Goal: Task Accomplishment & Management: Use online tool/utility

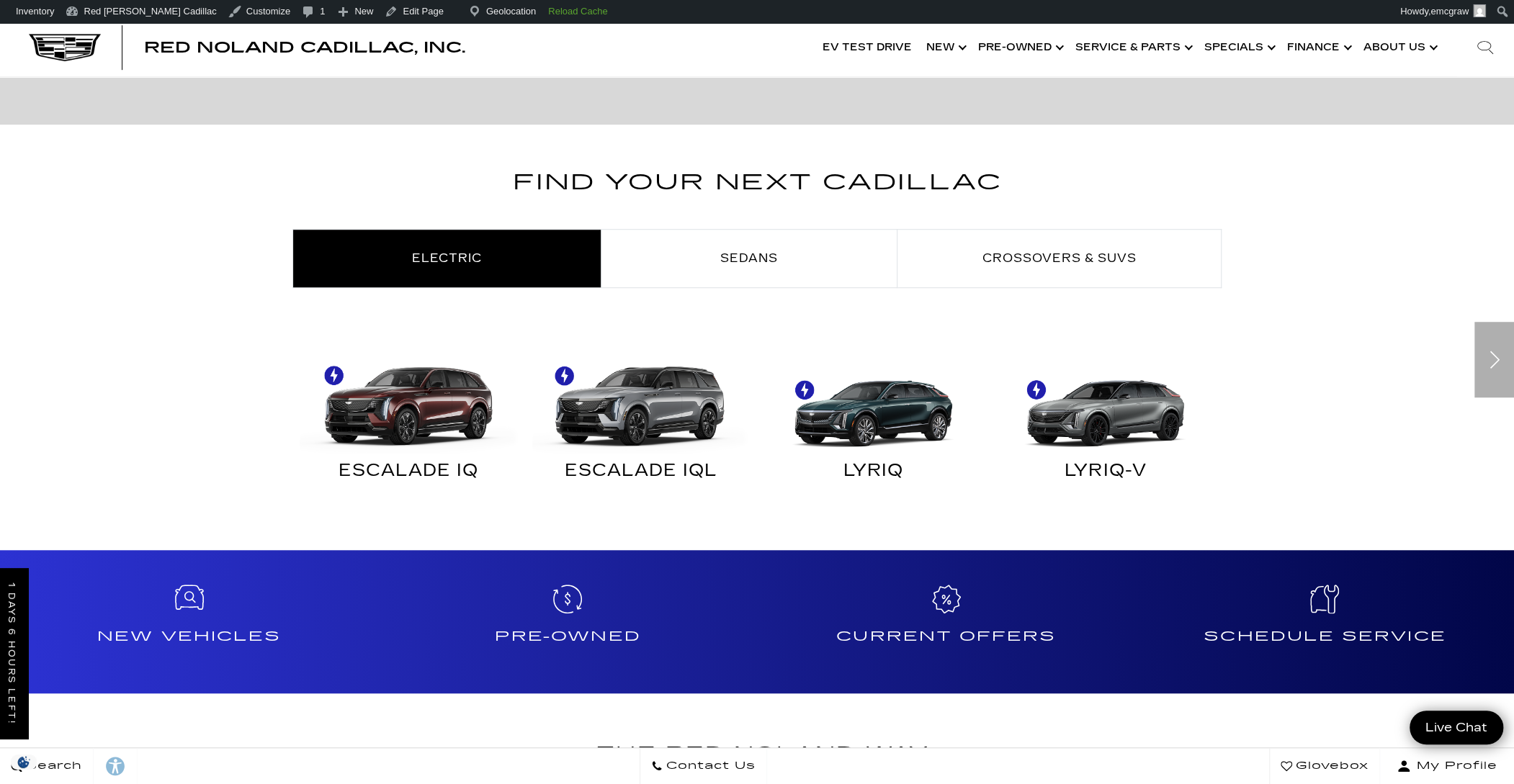
scroll to position [1152, 0]
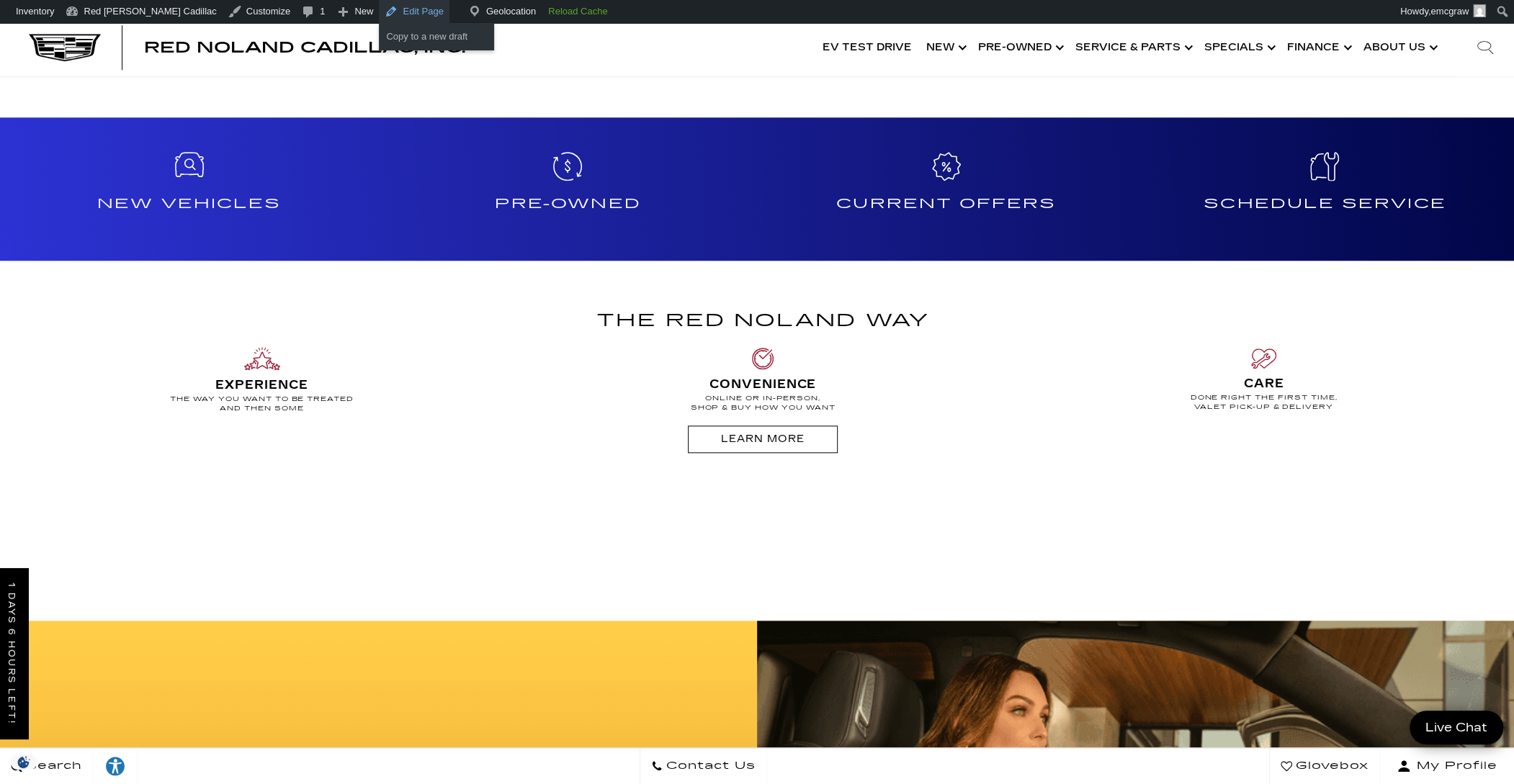
click at [379, 10] on link "Edit Page" at bounding box center [413, 12] width 70 height 23
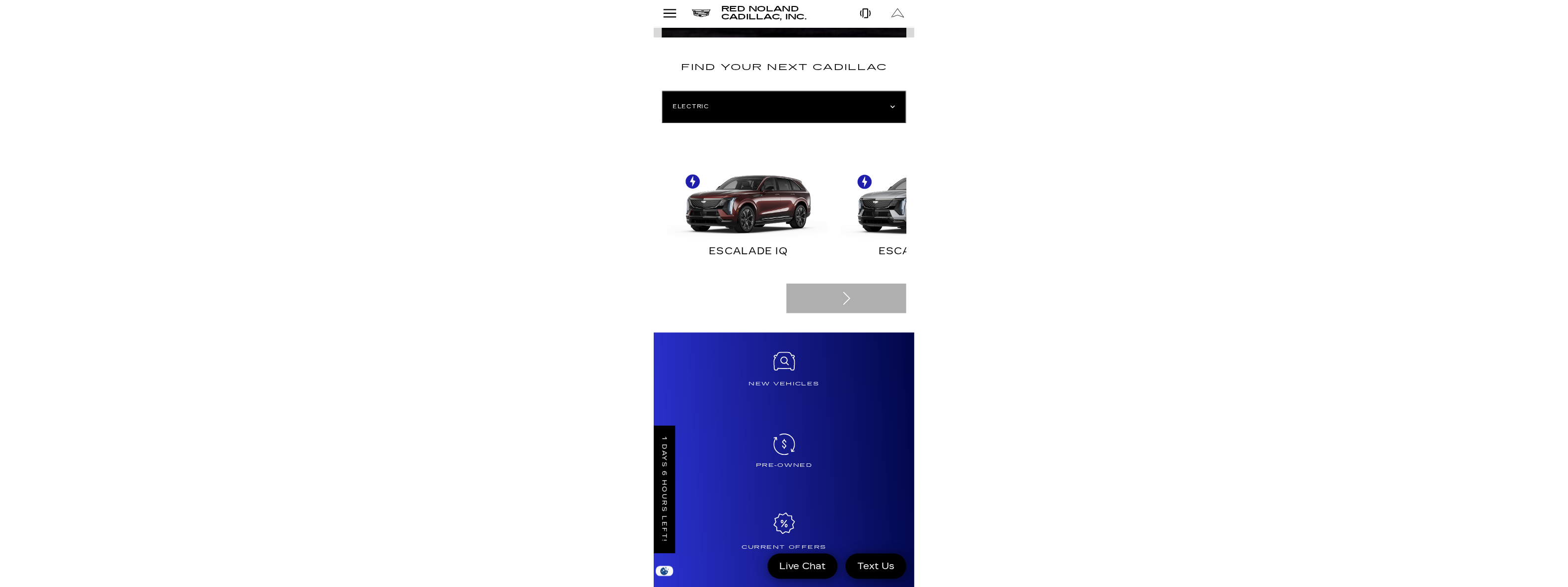
scroll to position [747, 0]
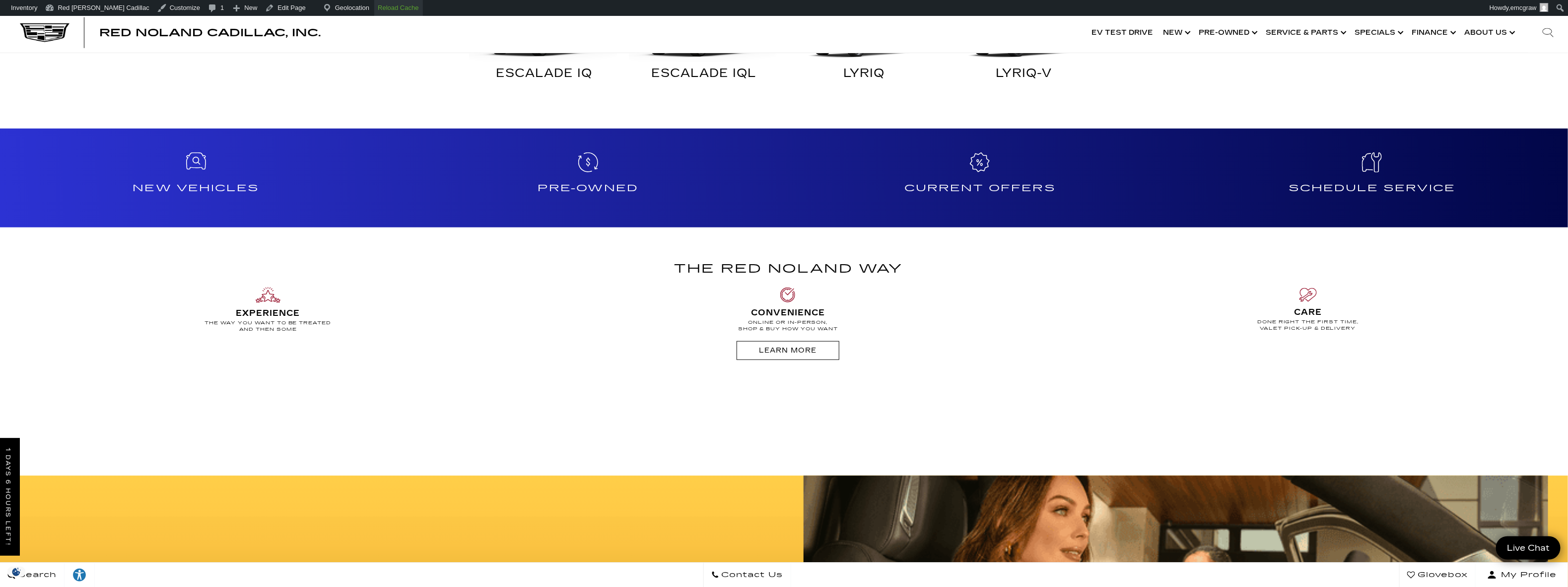
click at [378, 6] on strong "Reload Cache" at bounding box center [398, 7] width 41 height 7
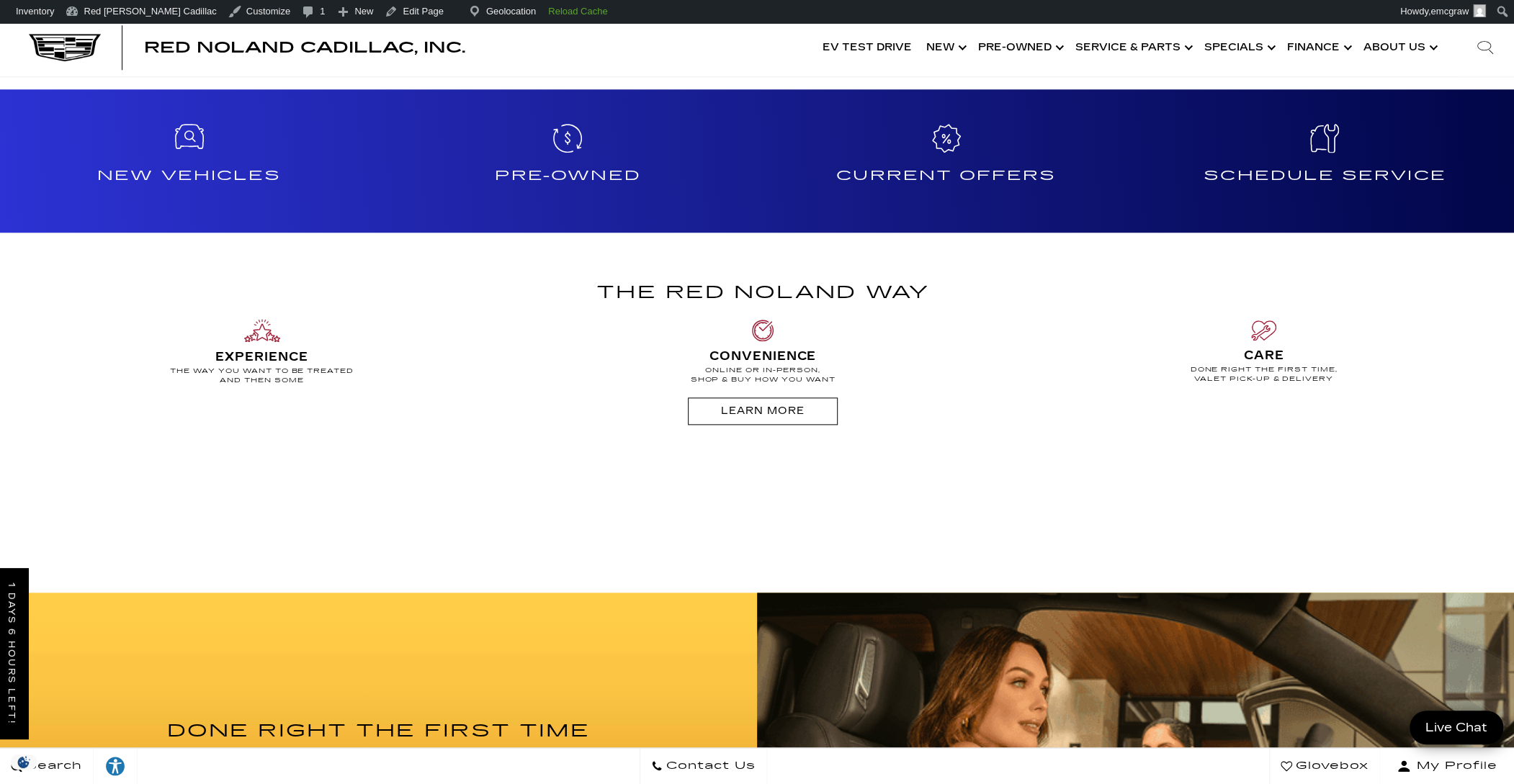
scroll to position [1008, 0]
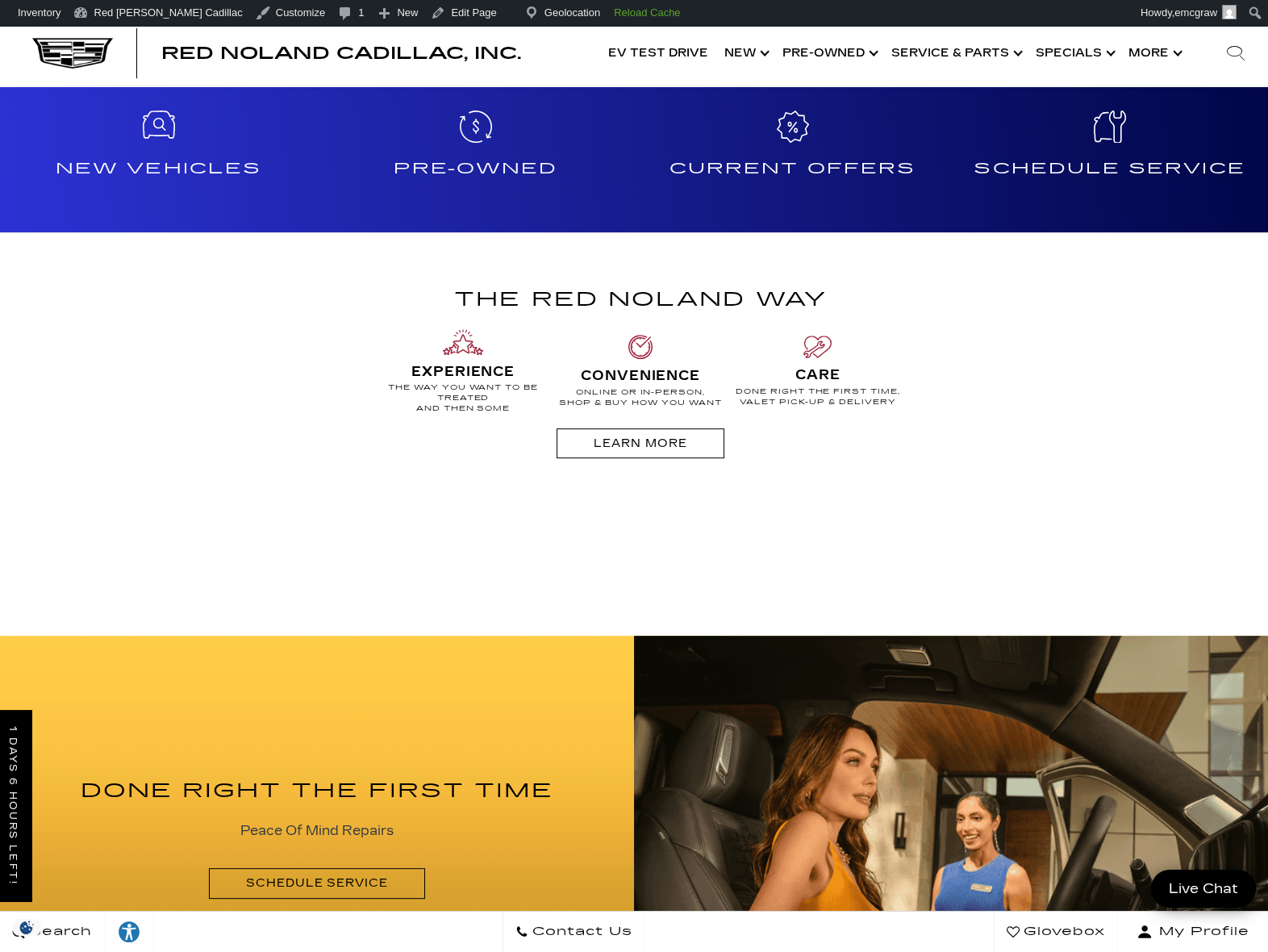
scroll to position [1384, 0]
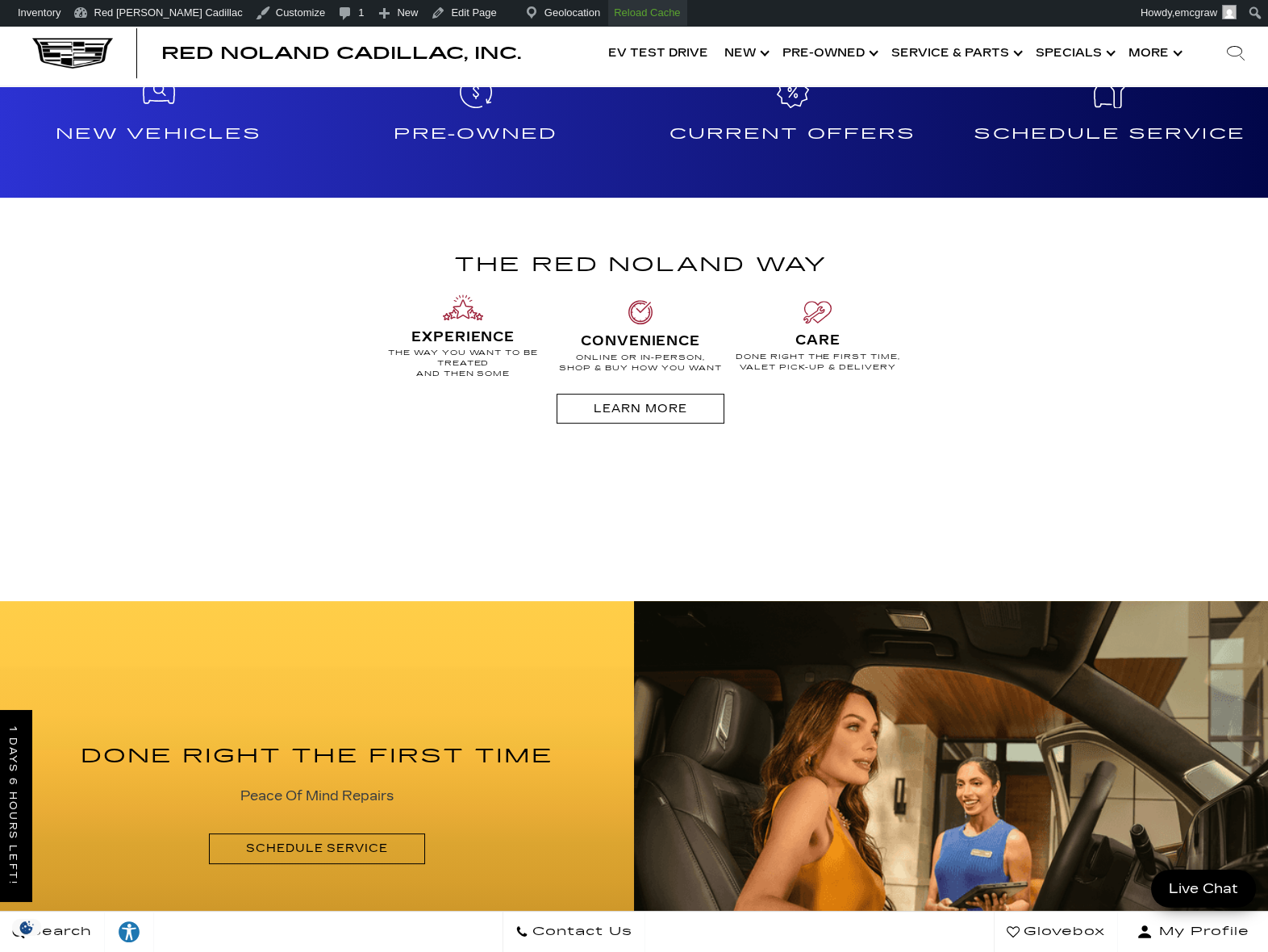
click at [614, 6] on strong "Reload Cache" at bounding box center [647, 12] width 66 height 12
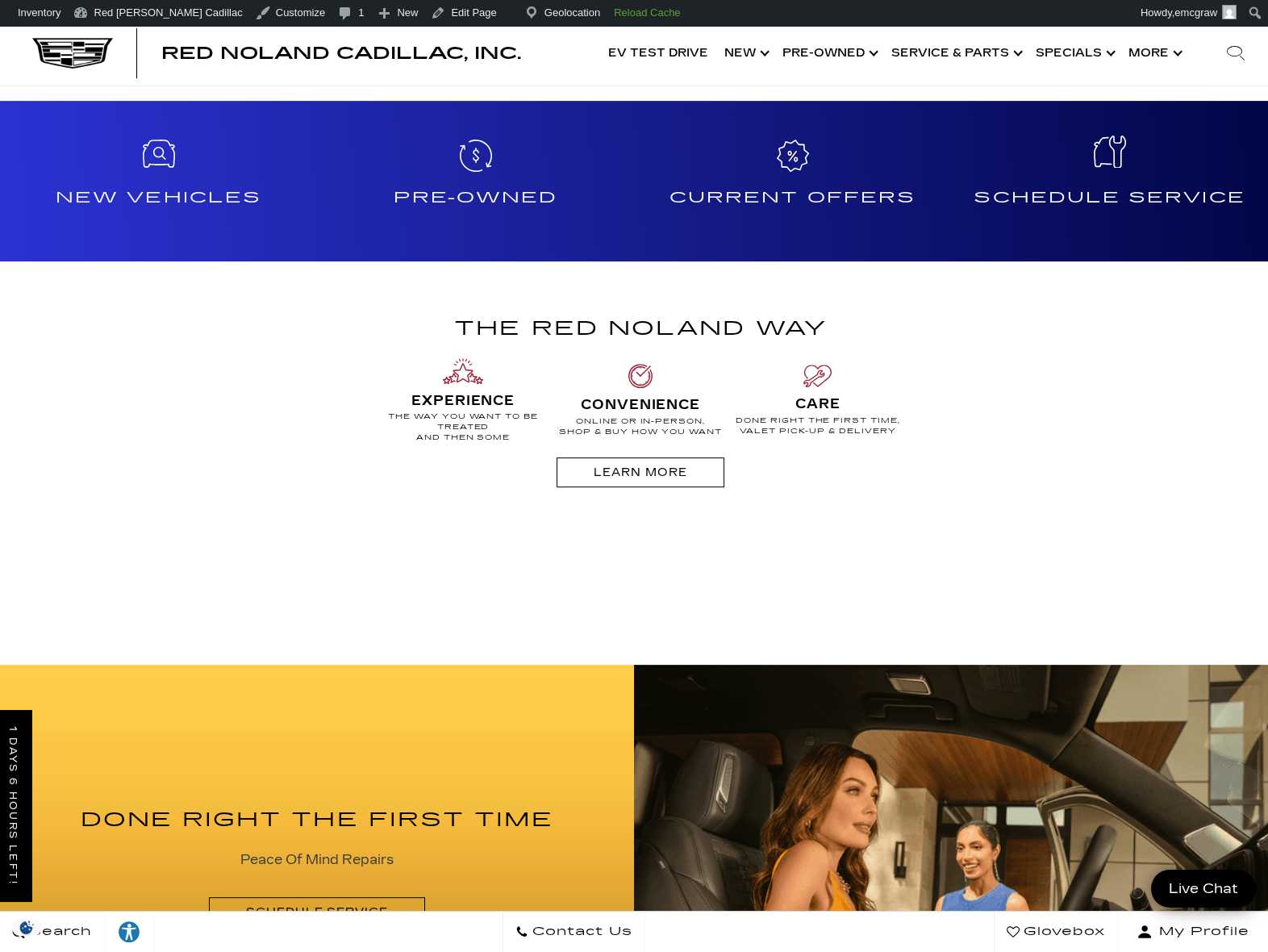
scroll to position [1532, 0]
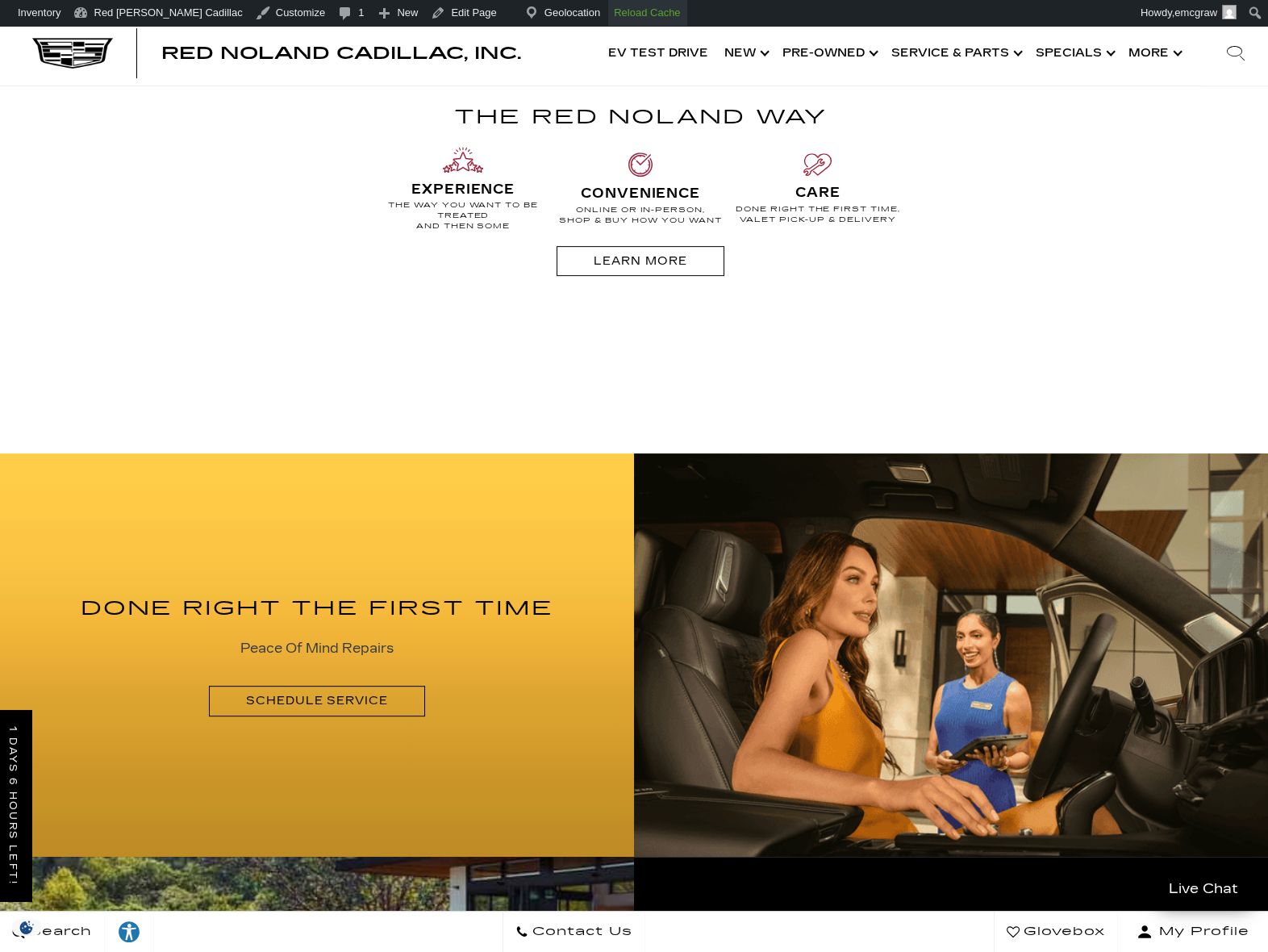
click at [614, 14] on strong "Reload Cache" at bounding box center [647, 12] width 66 height 12
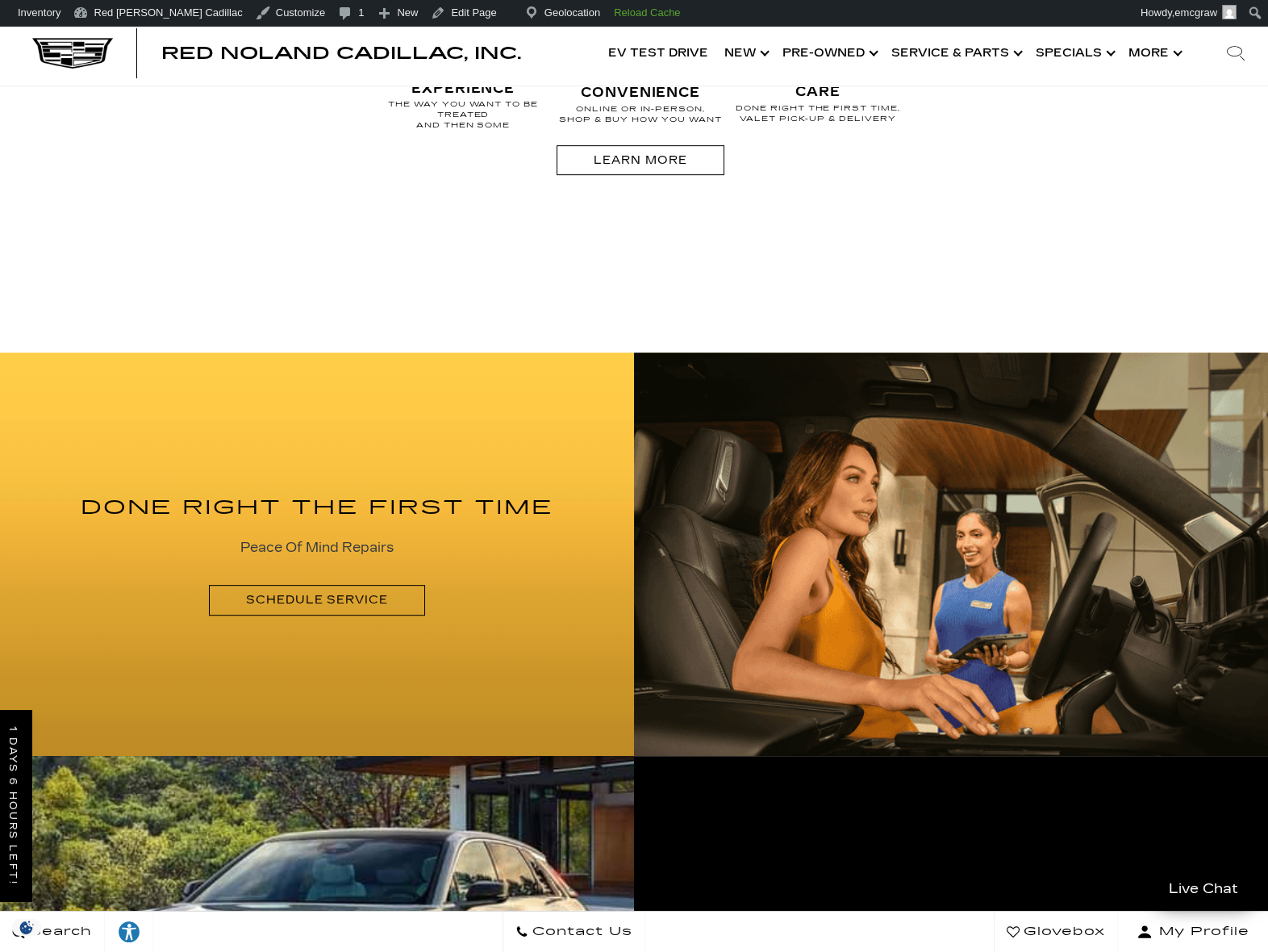
scroll to position [1452, 0]
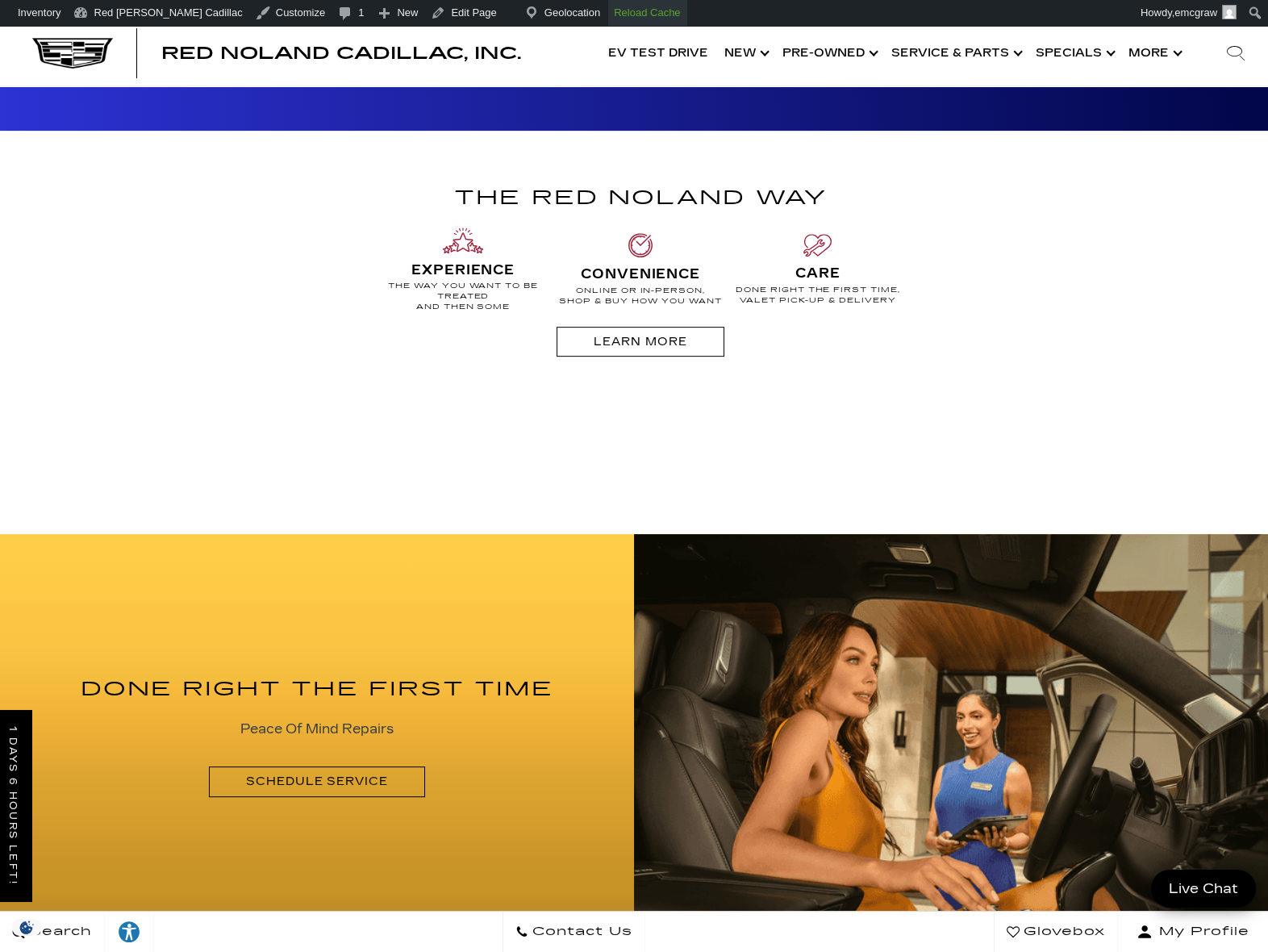
click at [614, 6] on strong "Reload Cache" at bounding box center [647, 12] width 66 height 12
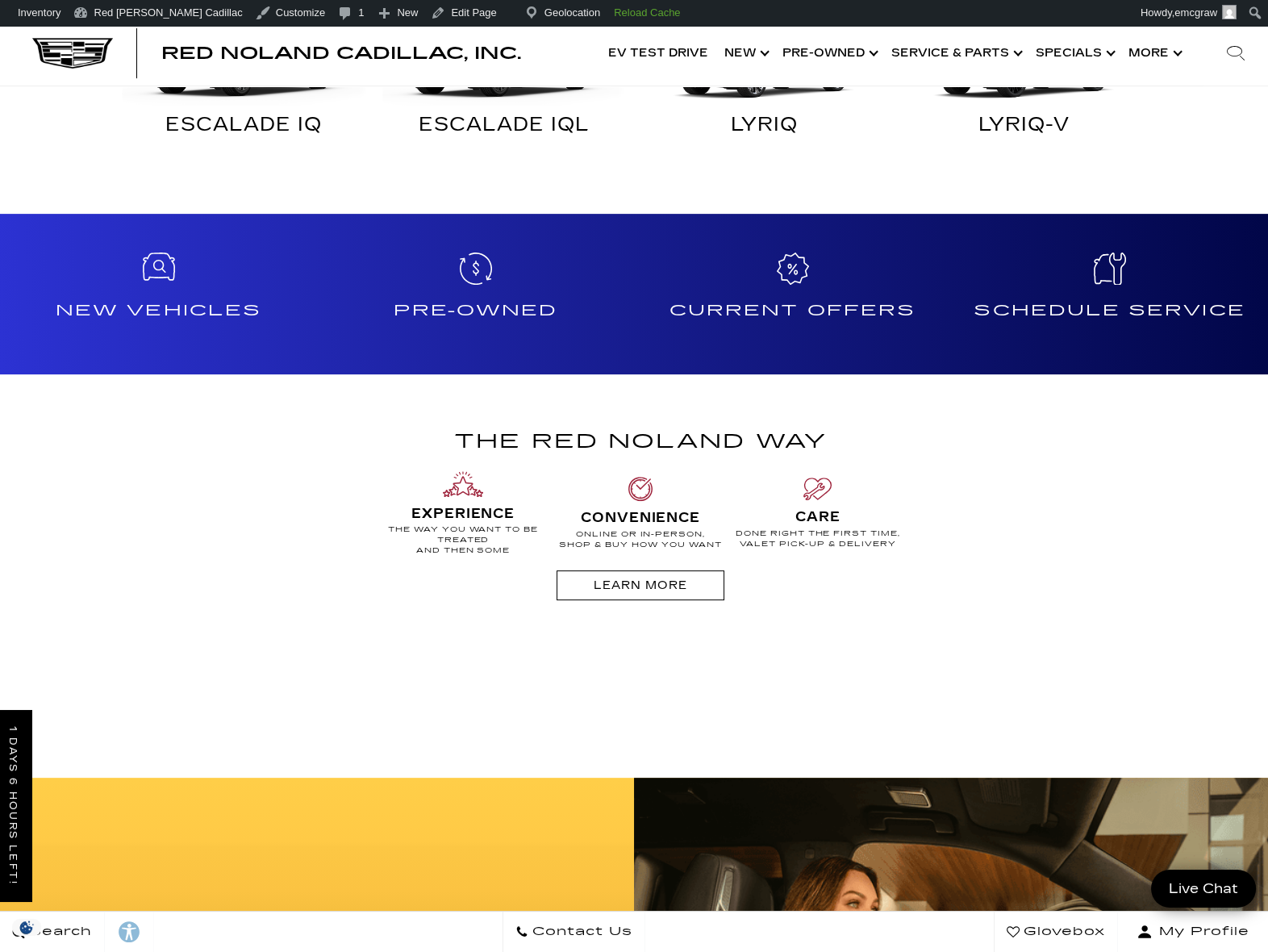
scroll to position [1209, 0]
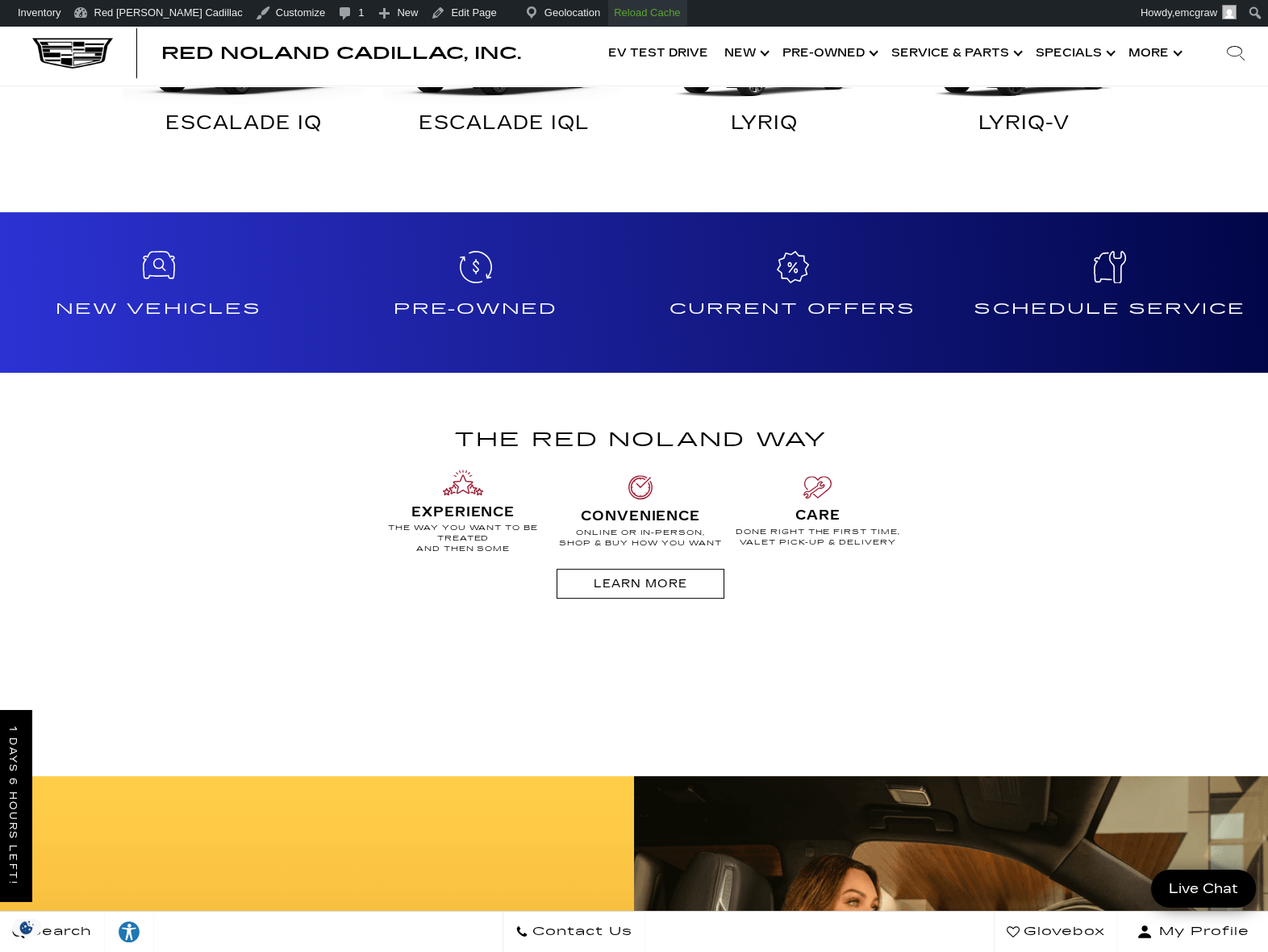
click at [614, 14] on strong "Reload Cache" at bounding box center [647, 12] width 66 height 12
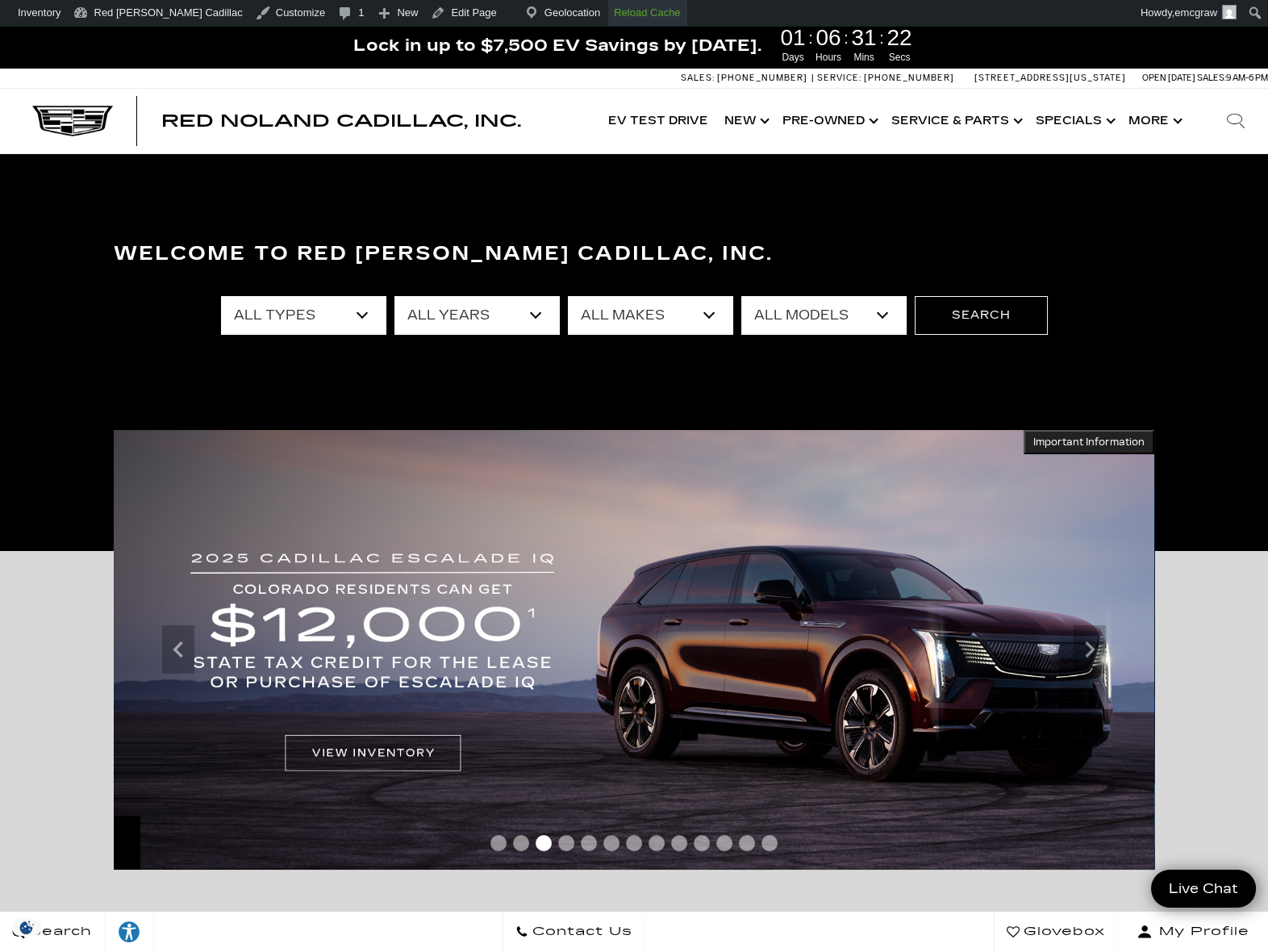
click at [608, 21] on link "Reload Cache" at bounding box center [647, 13] width 78 height 26
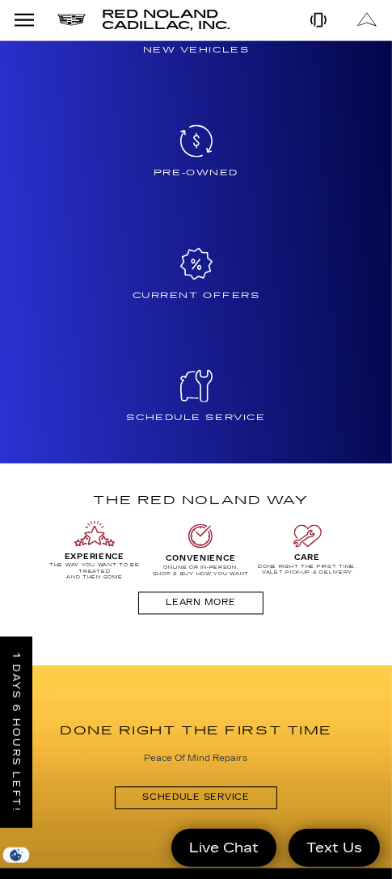
scroll to position [1150, 0]
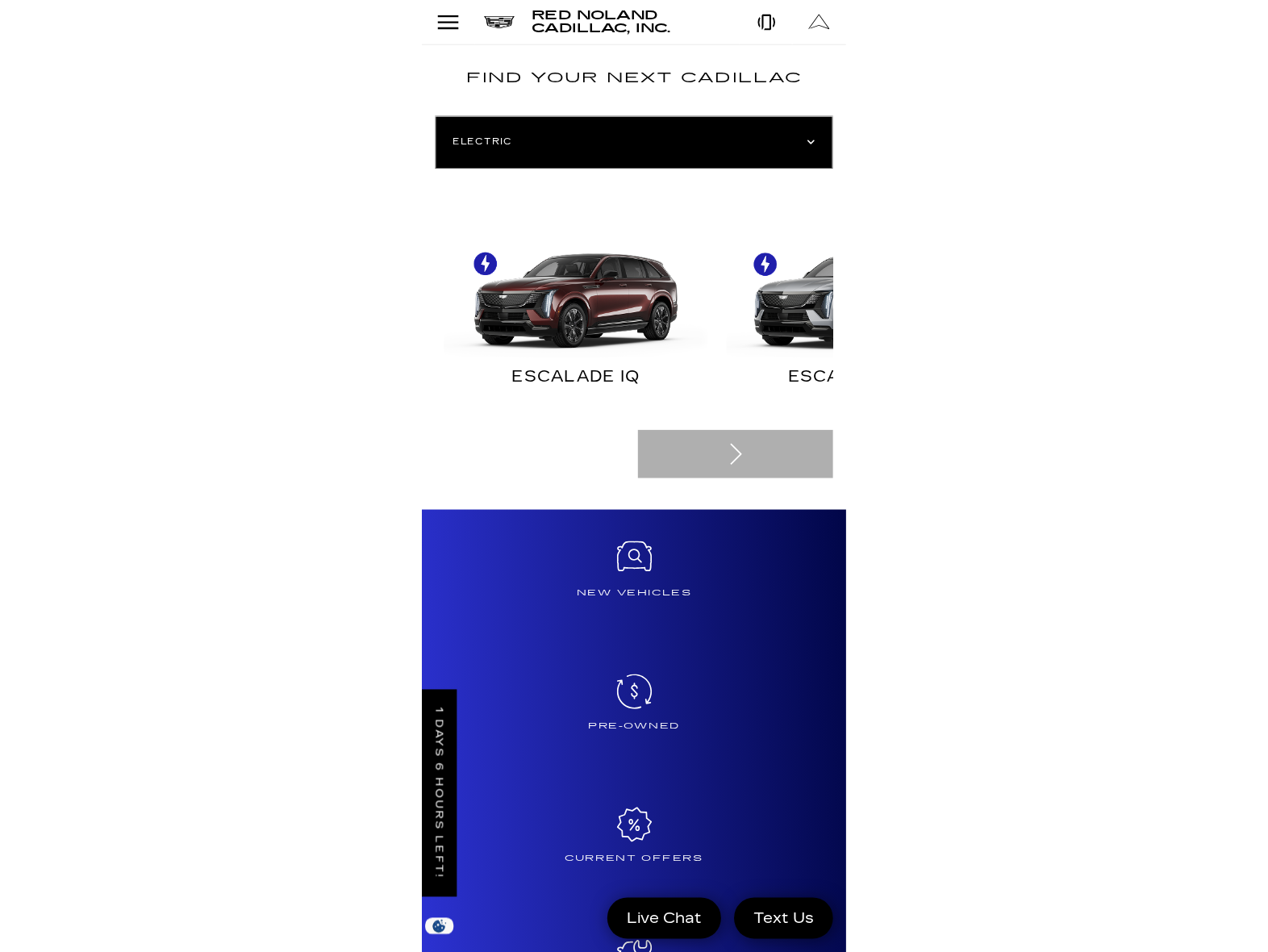
scroll to position [1241, 0]
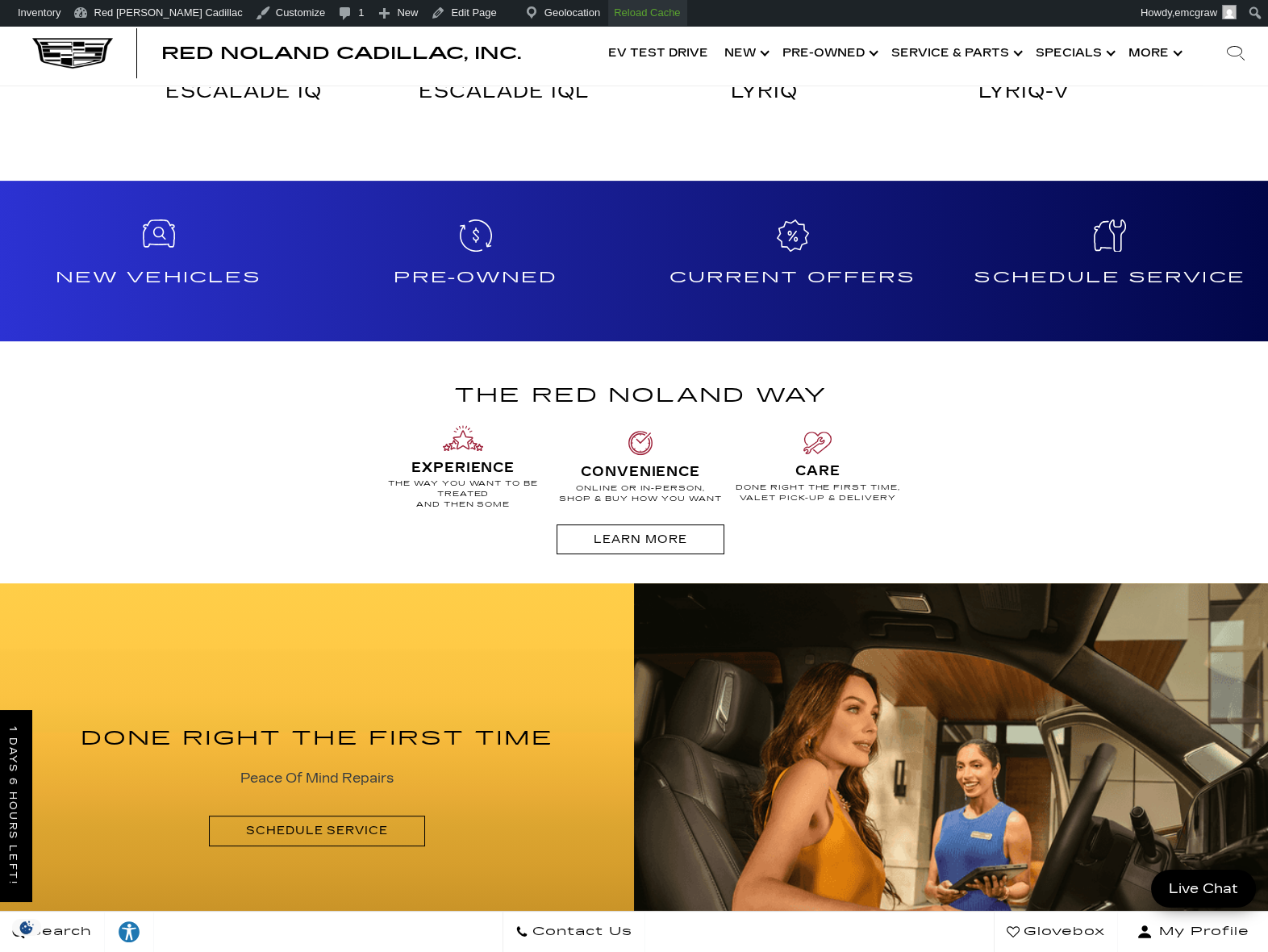
click at [390, 6] on strong "Reload Cache" at bounding box center [647, 12] width 66 height 12
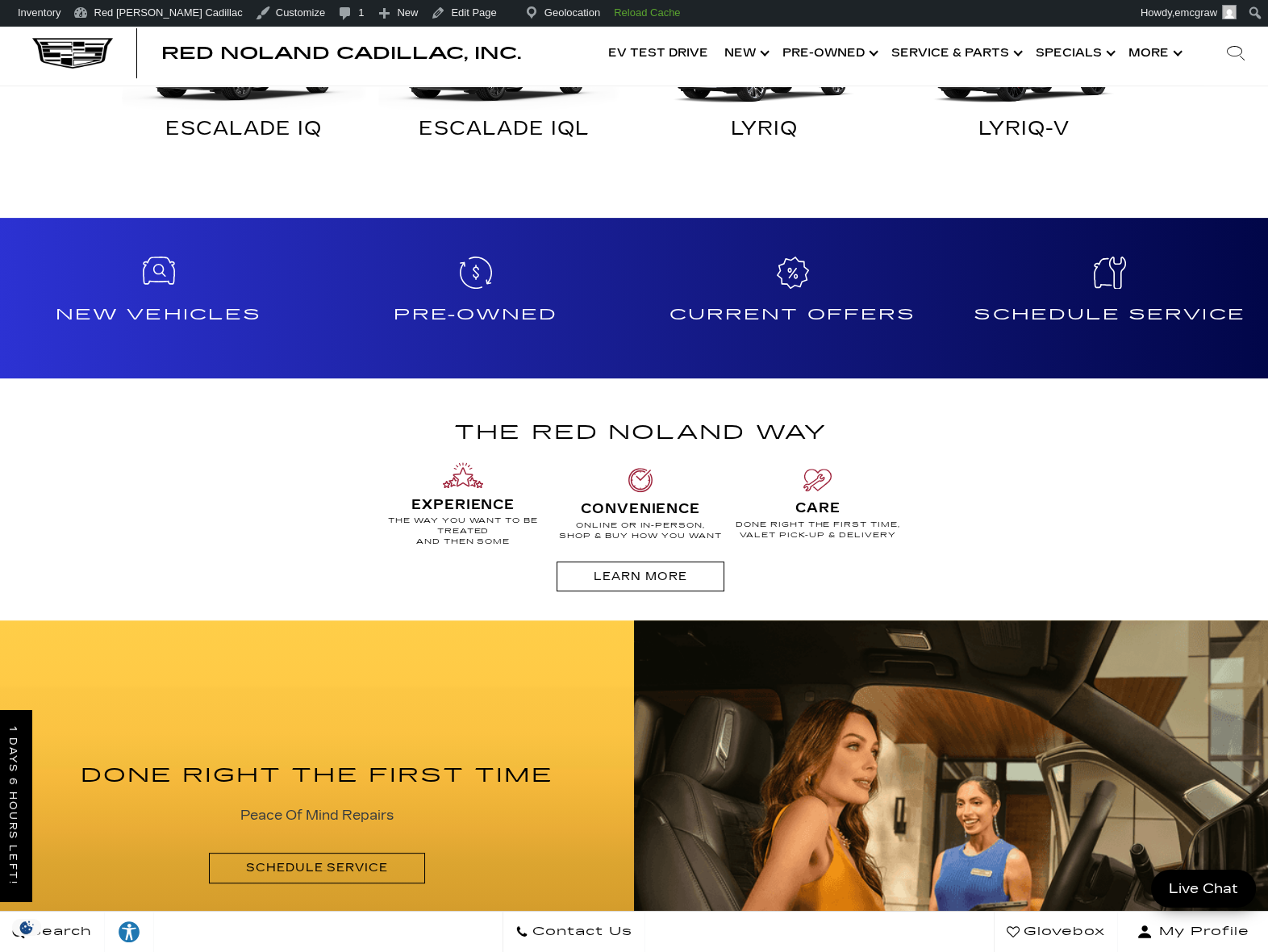
scroll to position [1209, 0]
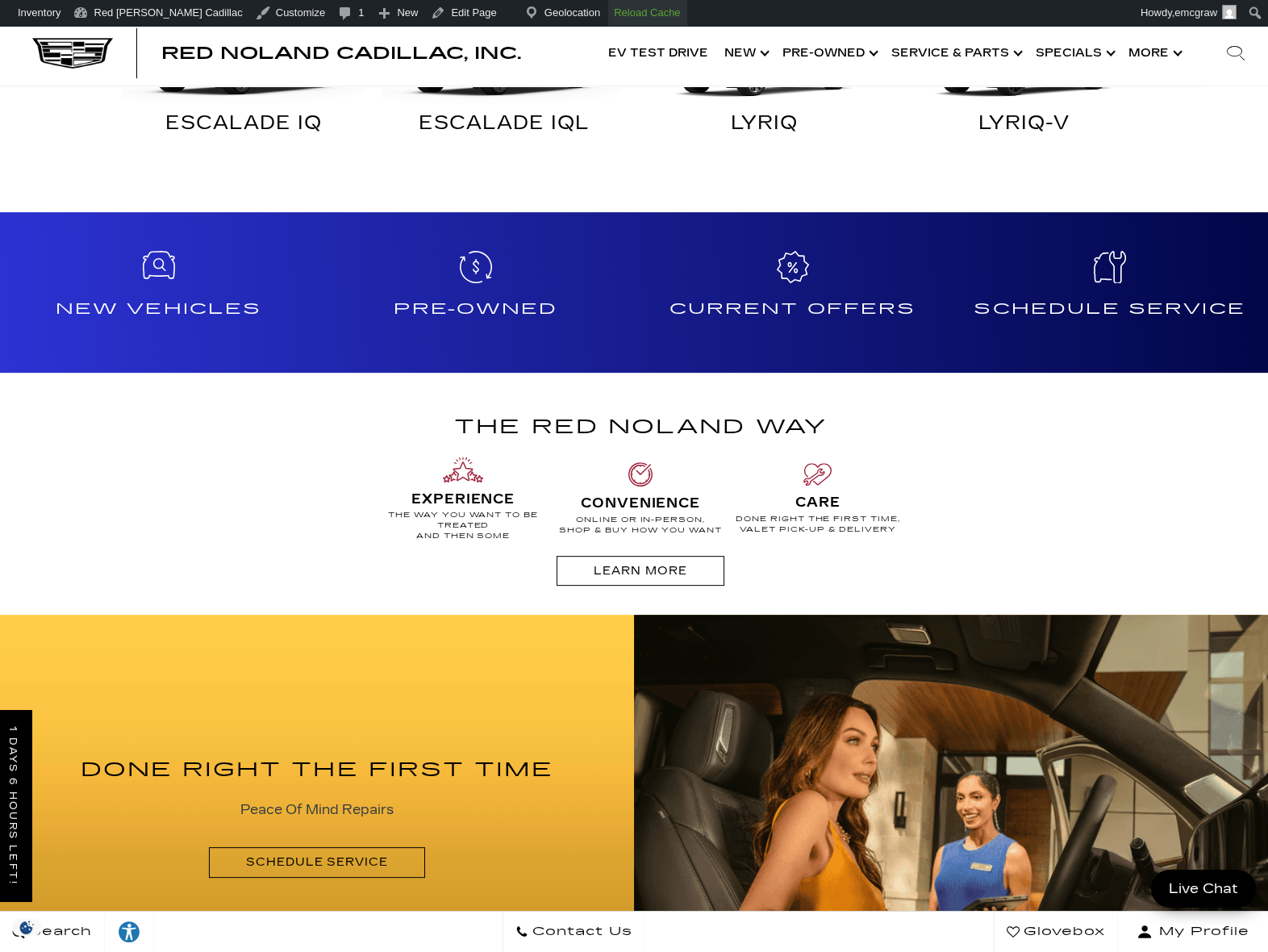
click at [608, 2] on link "Reload Cache" at bounding box center [647, 13] width 78 height 26
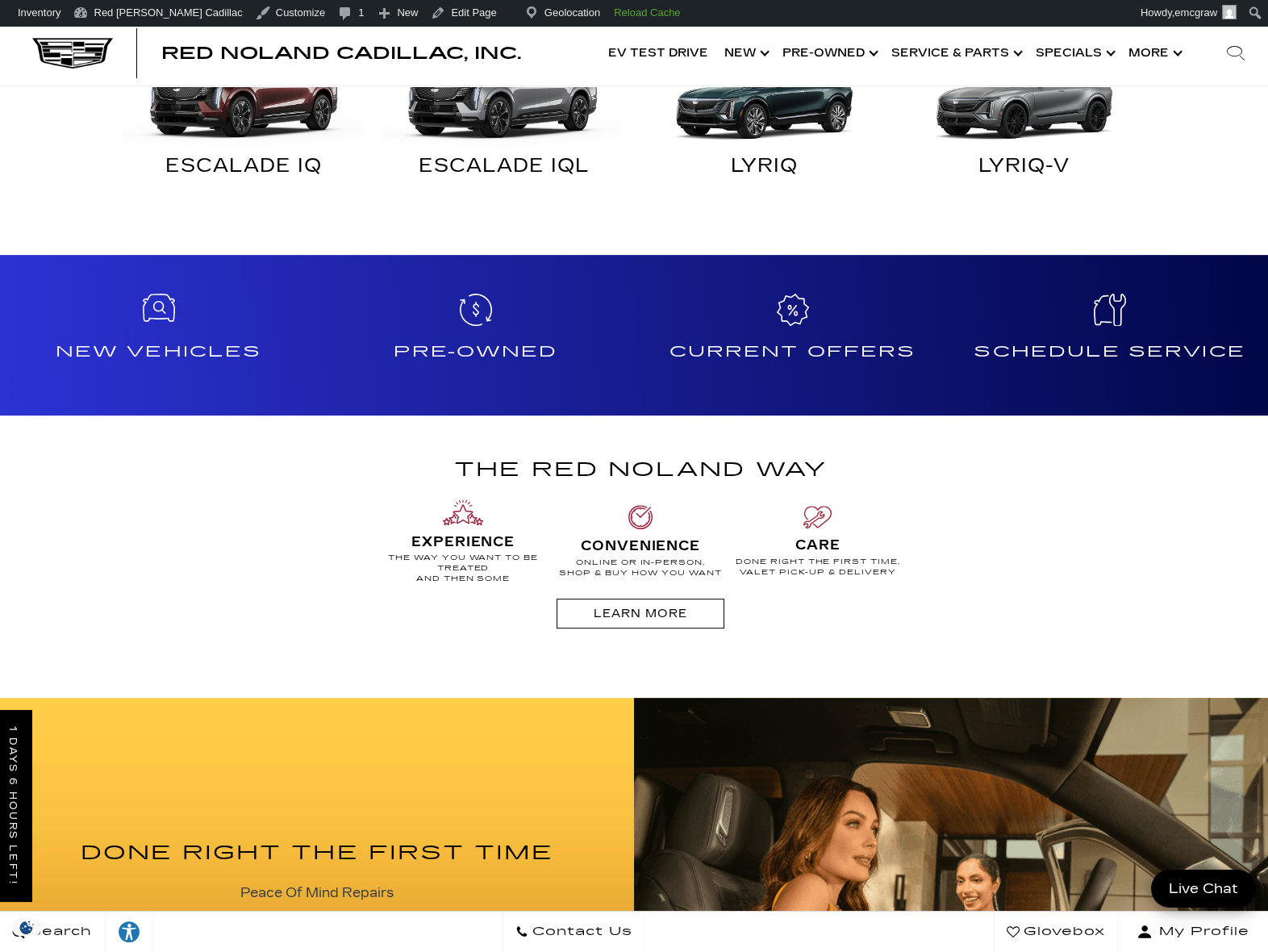
scroll to position [1209, 0]
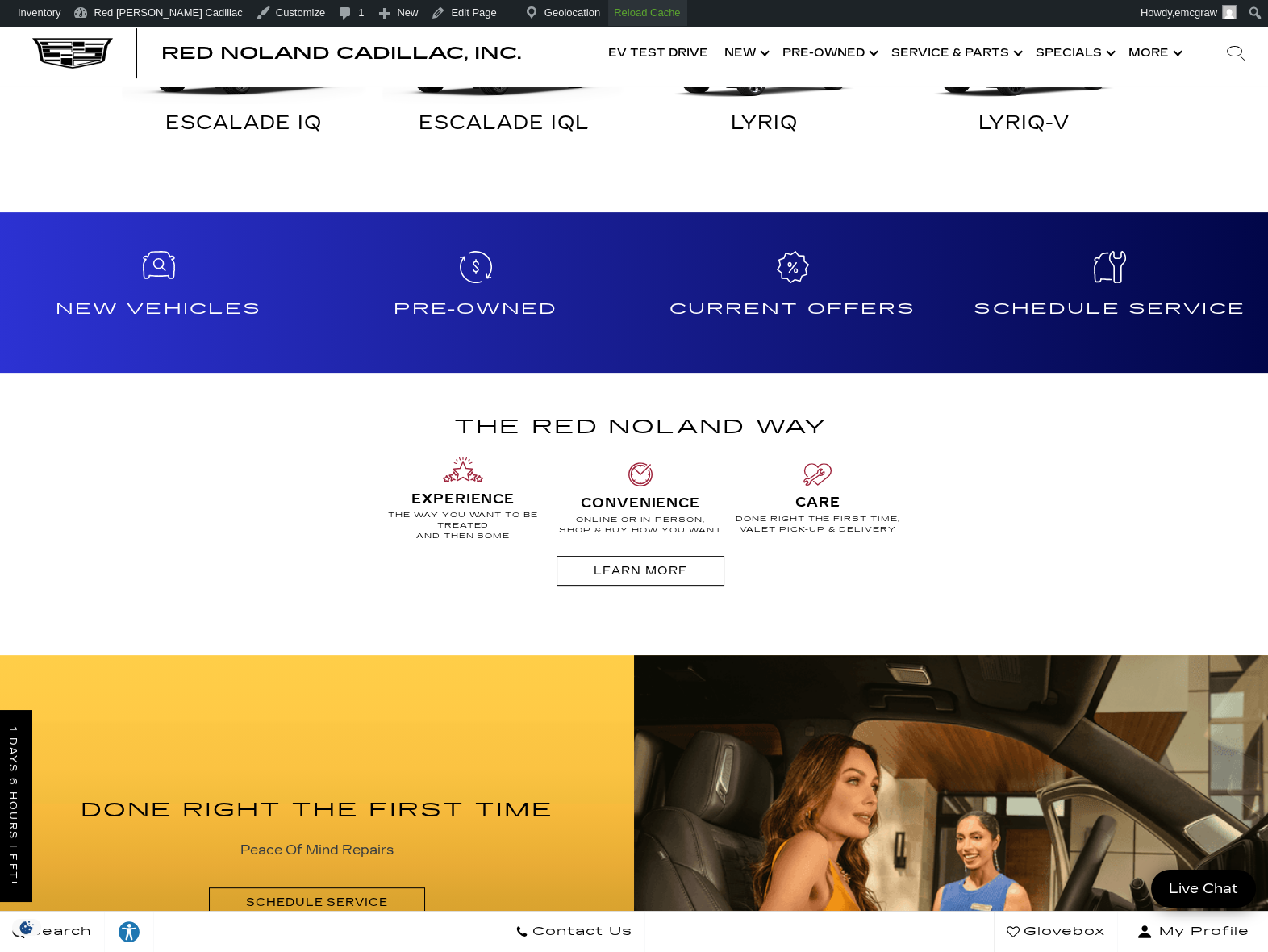
click at [614, 8] on strong "Reload Cache" at bounding box center [647, 12] width 66 height 12
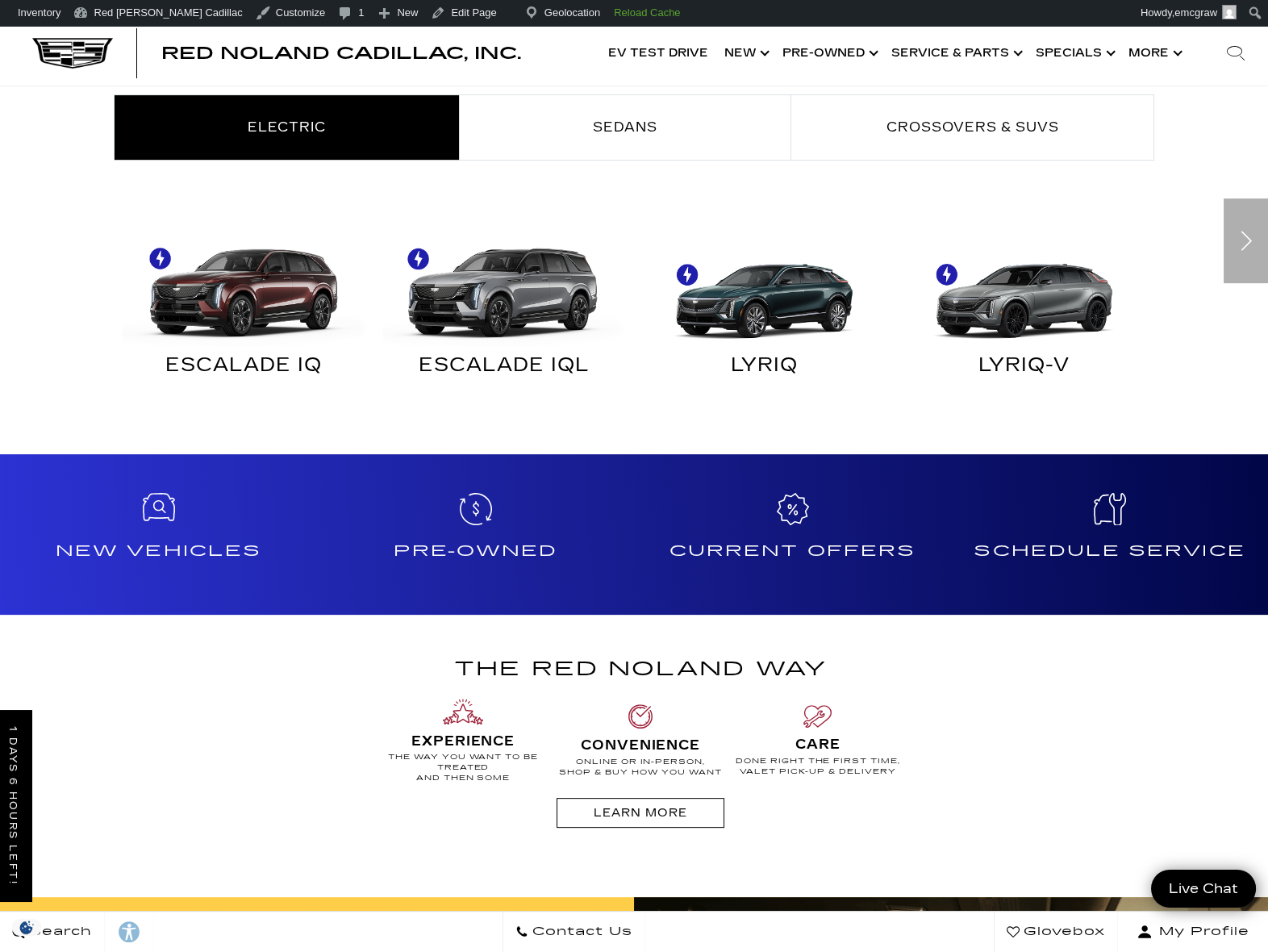
scroll to position [1290, 0]
